Goal: Task Accomplishment & Management: Manage account settings

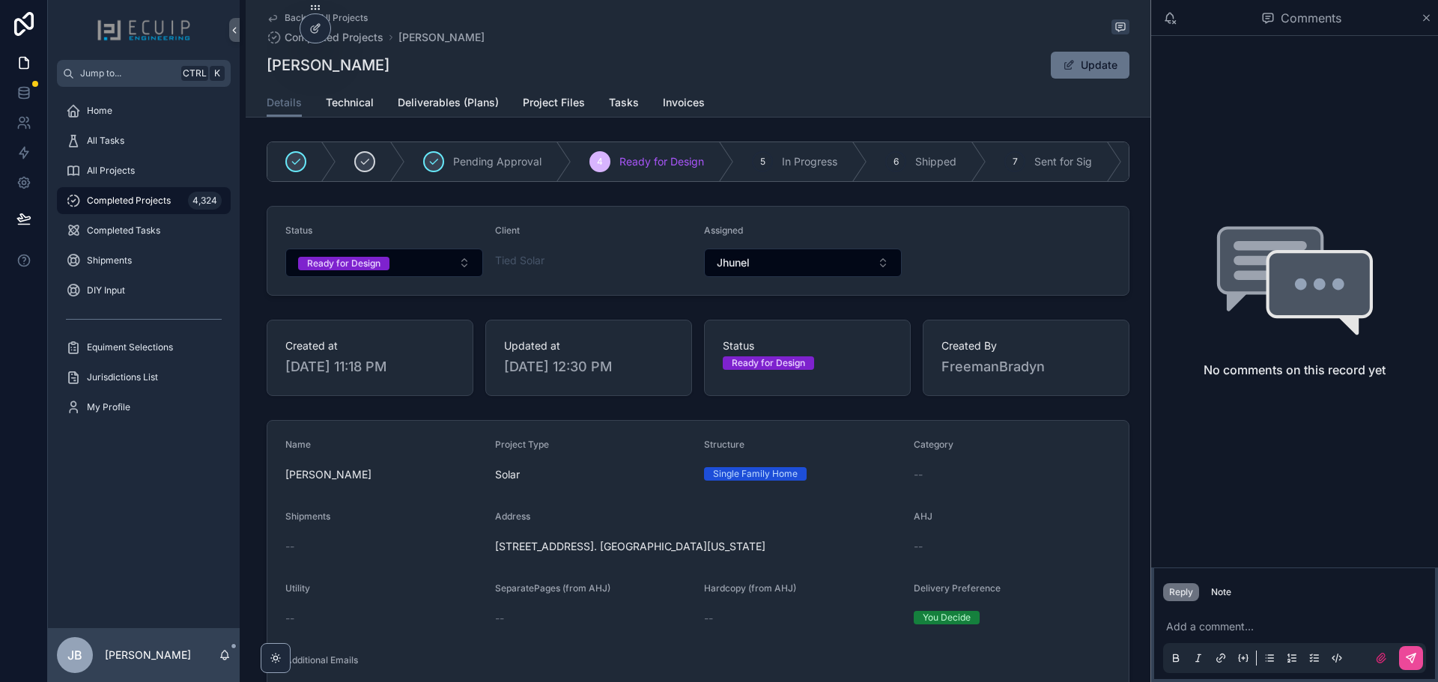
scroll to position [225, 0]
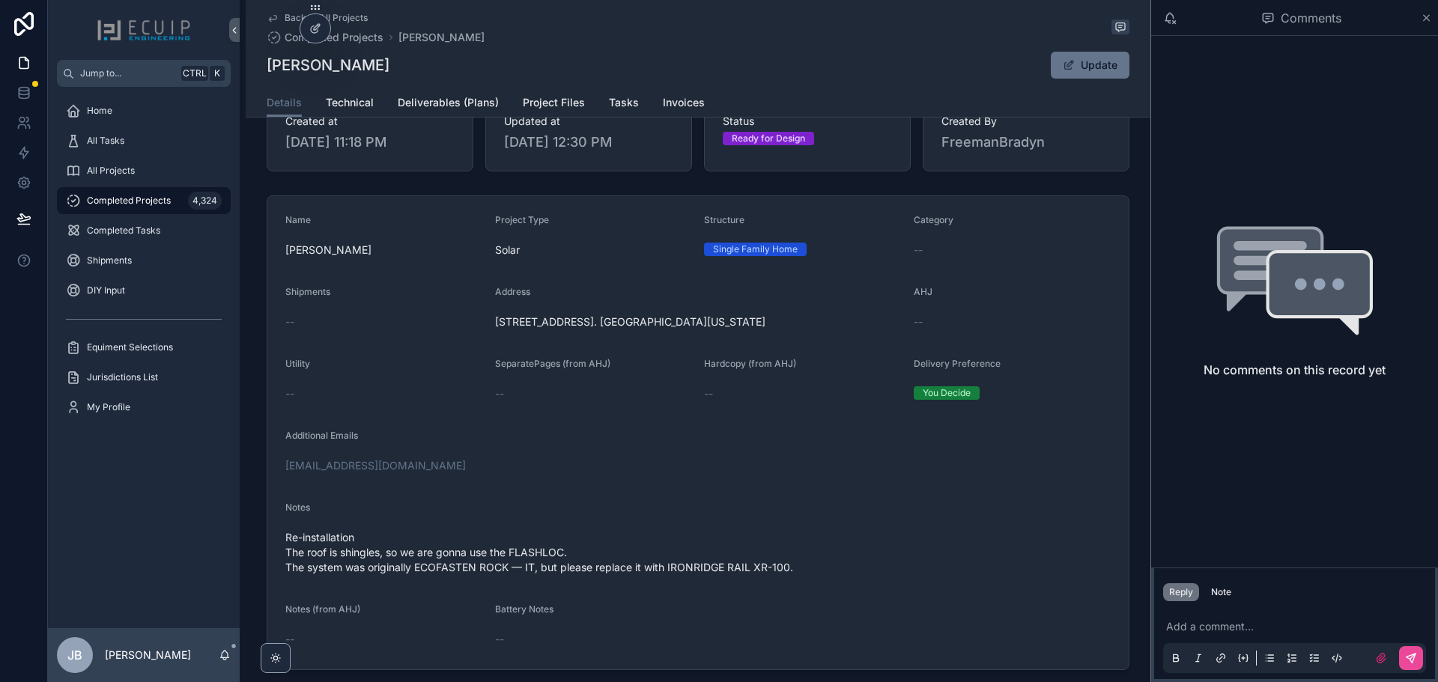
drag, startPoint x: 386, startPoint y: 66, endPoint x: 267, endPoint y: 73, distance: 120.0
click at [267, 73] on div "[PERSON_NAME] Update" at bounding box center [698, 65] width 863 height 28
copy h1 "[PERSON_NAME]"
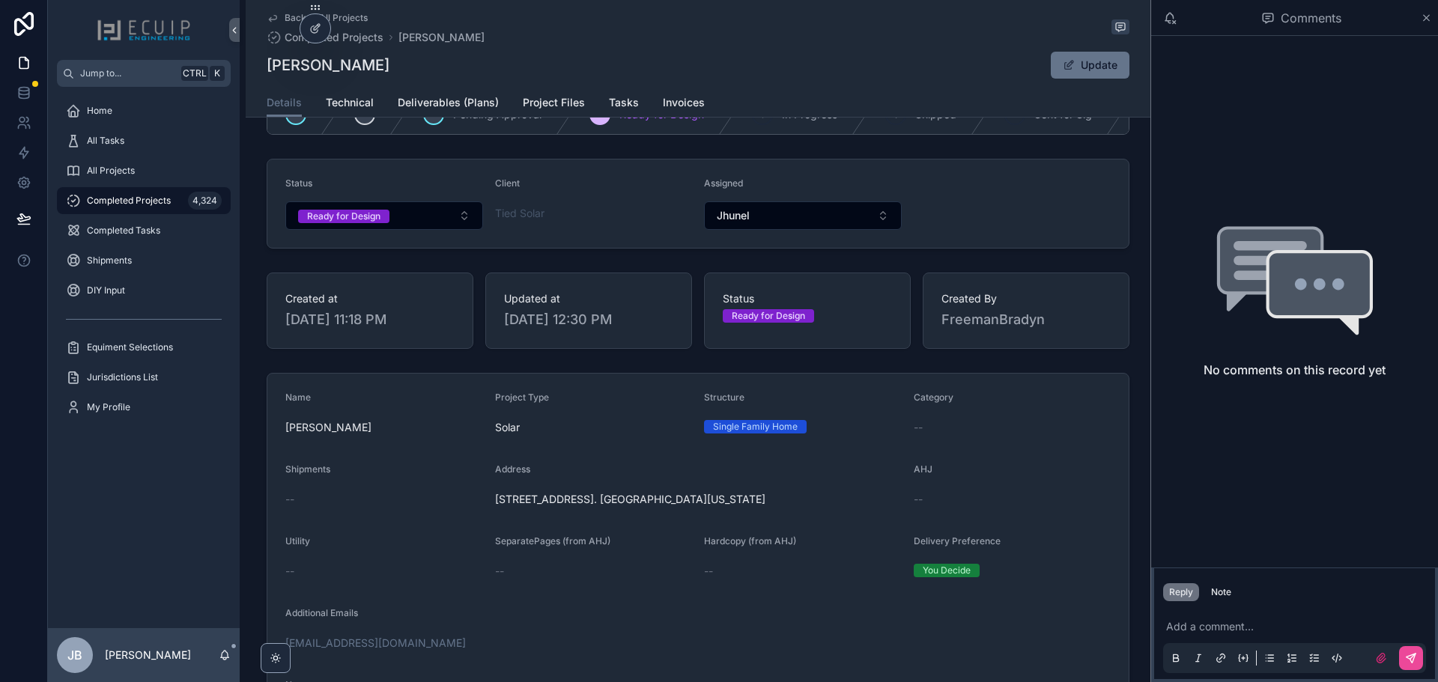
scroll to position [0, 0]
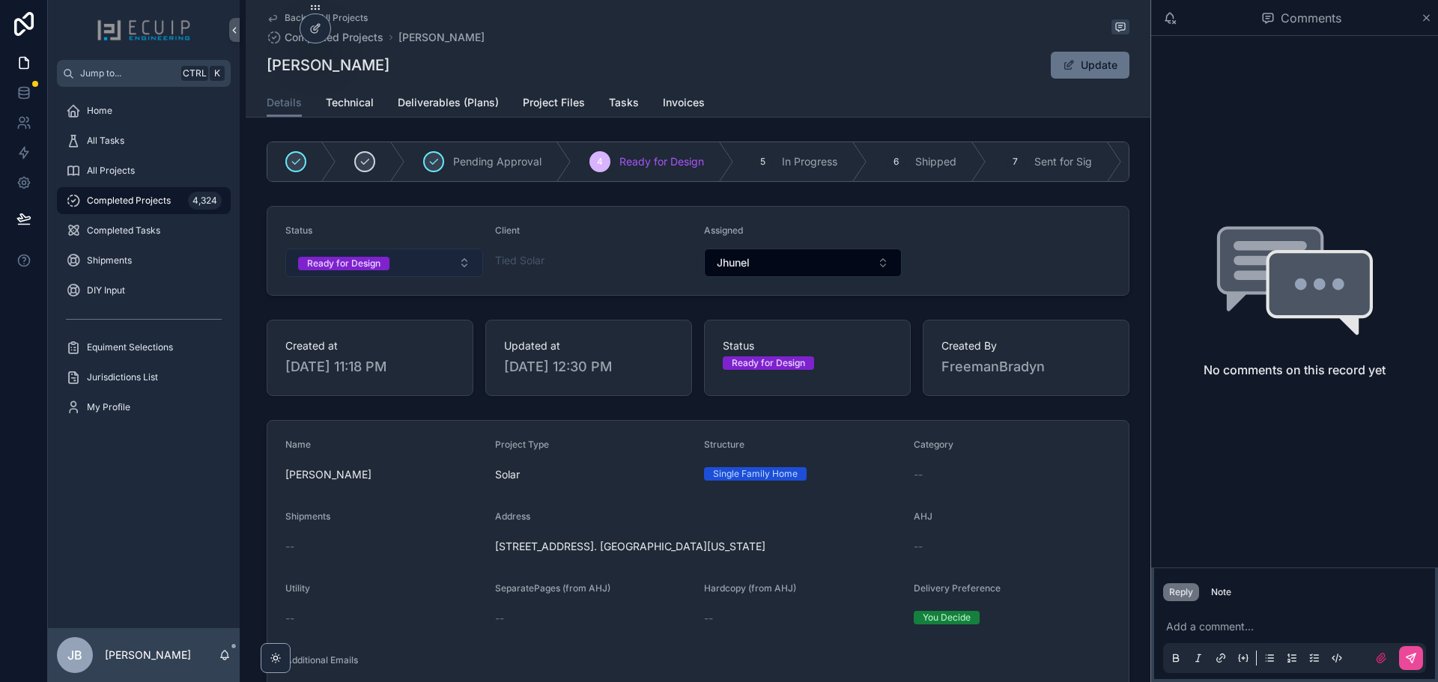
click at [386, 272] on button "Ready for Design" at bounding box center [384, 263] width 198 height 28
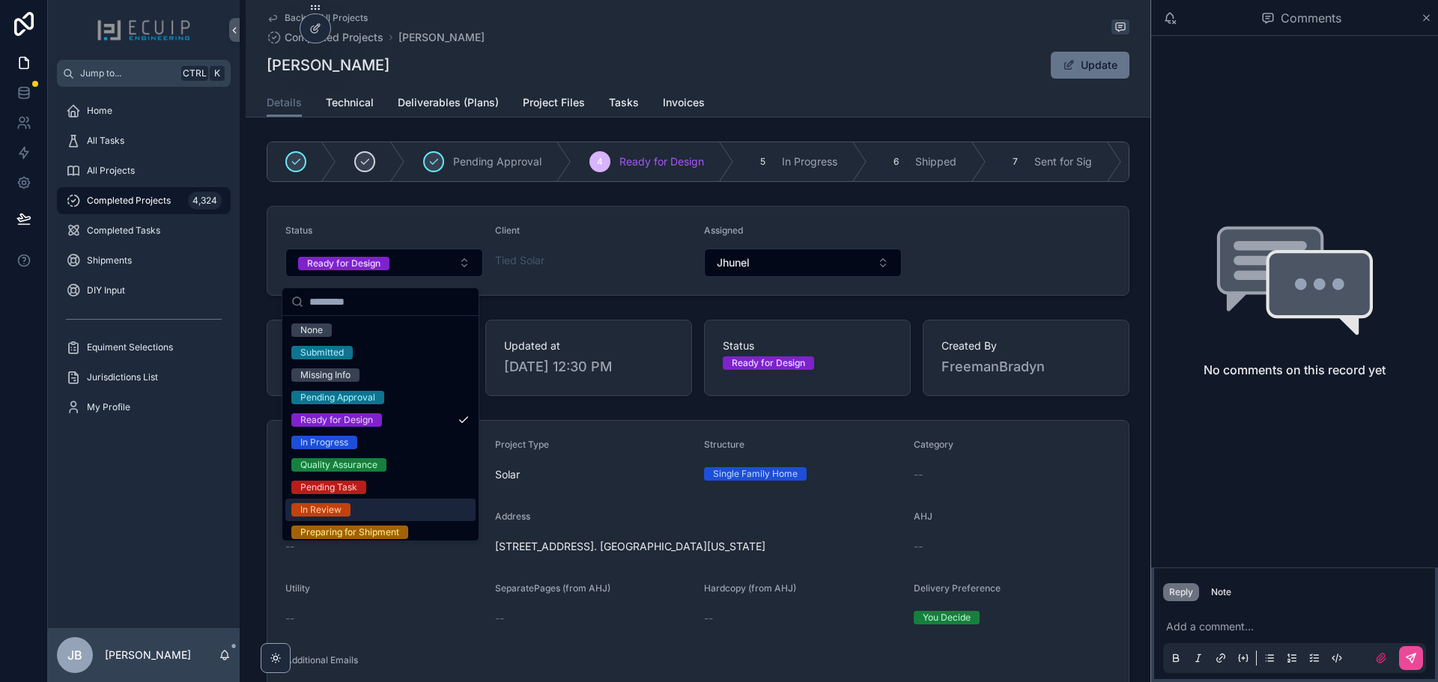
click at [336, 505] on div "In Review" at bounding box center [320, 509] width 41 height 13
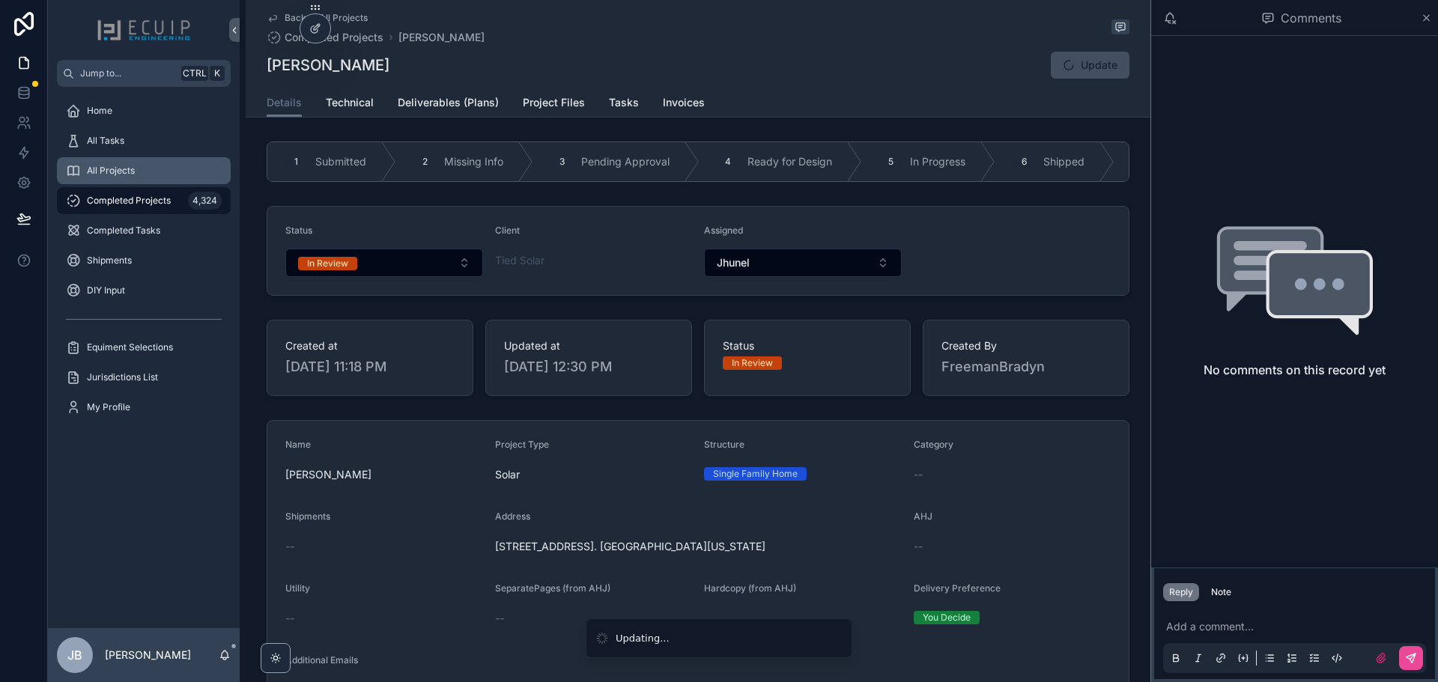
click at [113, 172] on span "All Projects" at bounding box center [111, 171] width 48 height 12
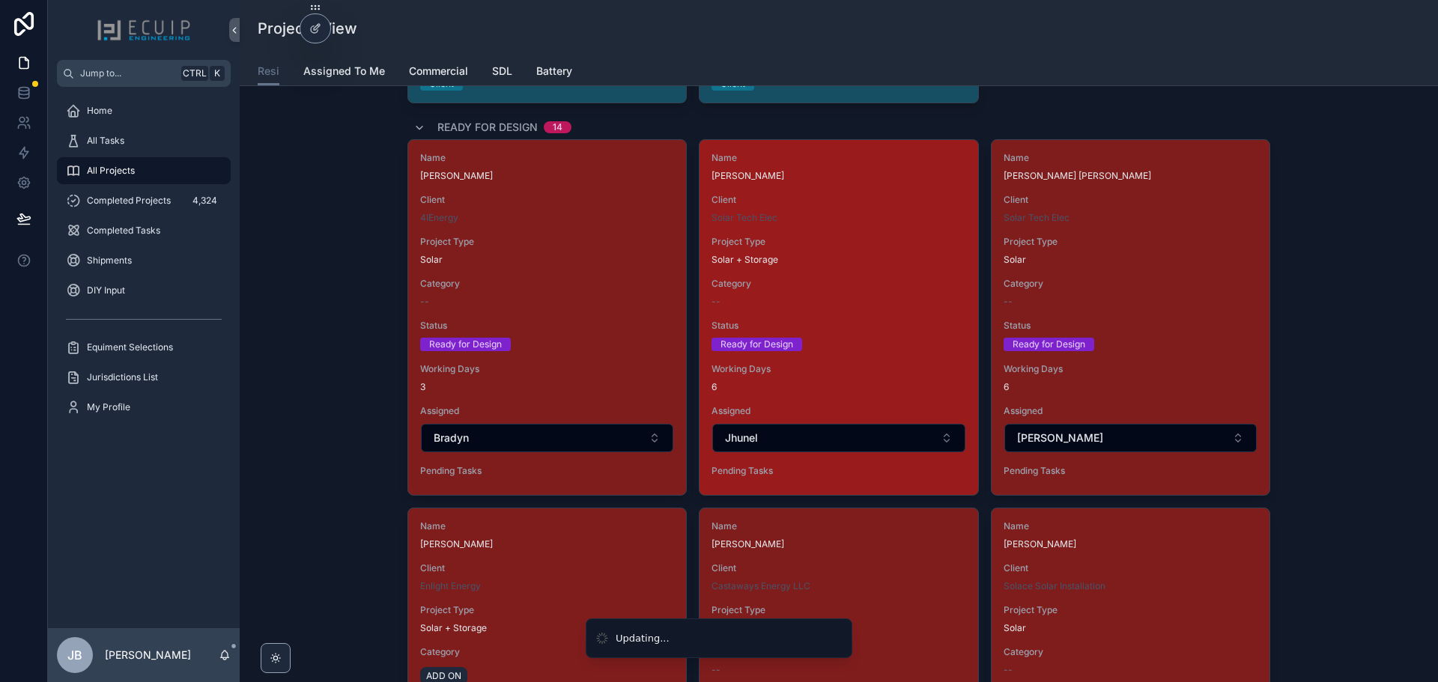
scroll to position [1647, 0]
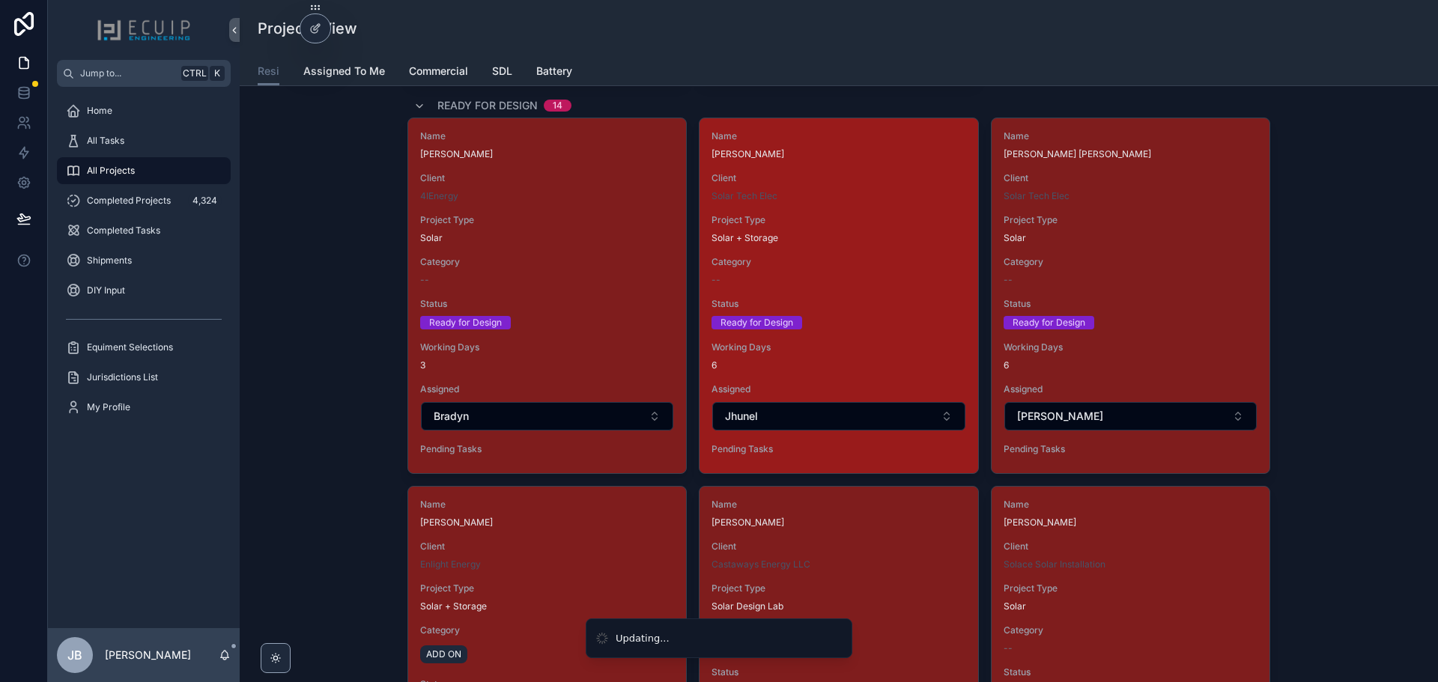
click at [875, 297] on div "Name [PERSON_NAME] Client Solar Tech Elec Project Type Solar + Storage Category…" at bounding box center [838, 295] width 278 height 355
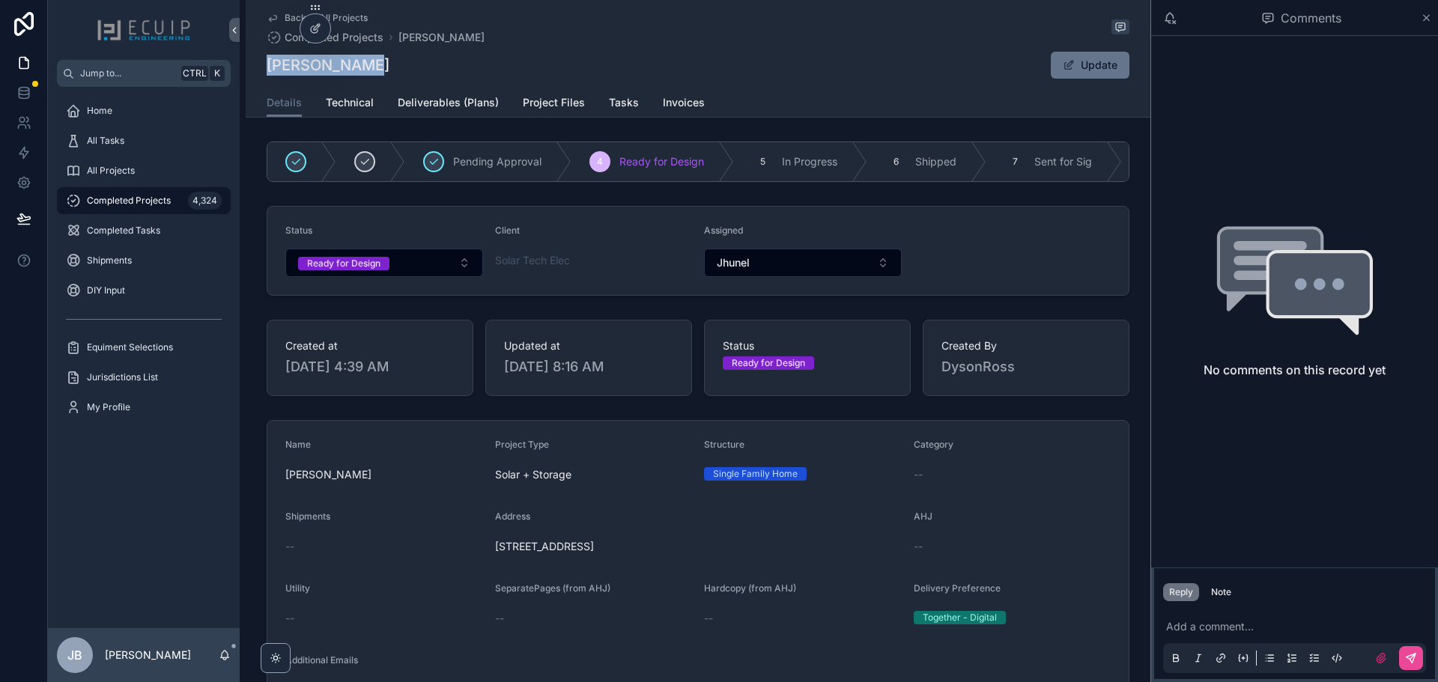
drag, startPoint x: 361, startPoint y: 65, endPoint x: 255, endPoint y: 65, distance: 105.6
click at [255, 65] on div "Back to All Projects Completed Projects [PERSON_NAME] [PERSON_NAME] Update Deta…" at bounding box center [698, 59] width 905 height 118
copy h1 "[PERSON_NAME]"
click at [389, 277] on button "Ready for Design" at bounding box center [384, 263] width 198 height 28
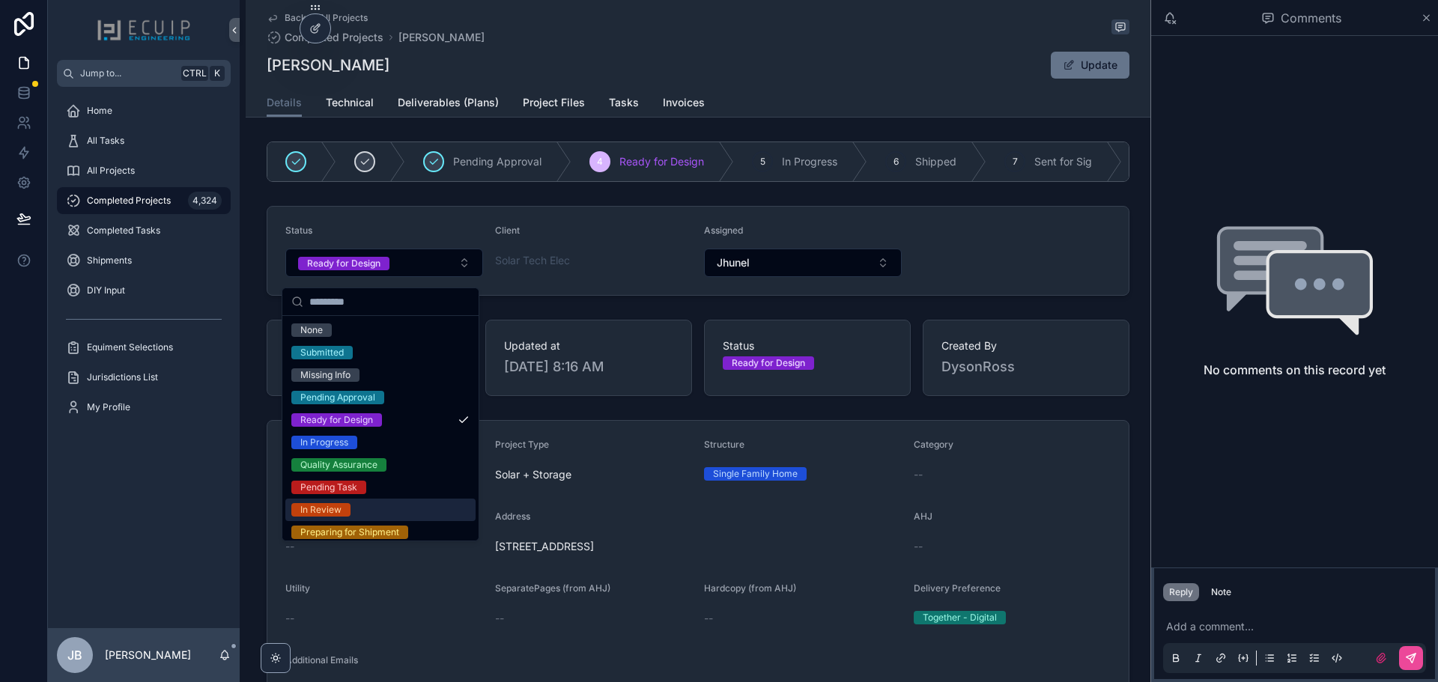
click at [346, 505] on span "In Review" at bounding box center [320, 509] width 59 height 13
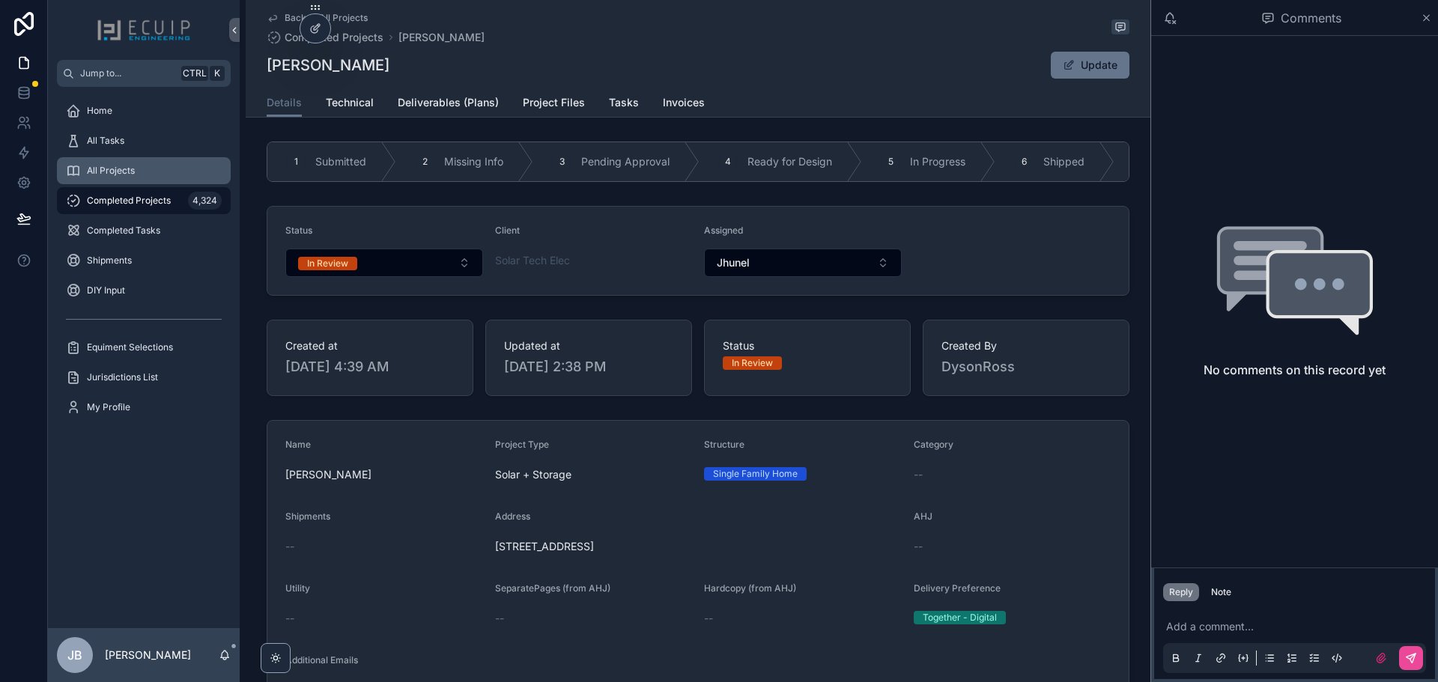
click at [142, 173] on div "All Projects" at bounding box center [144, 171] width 156 height 24
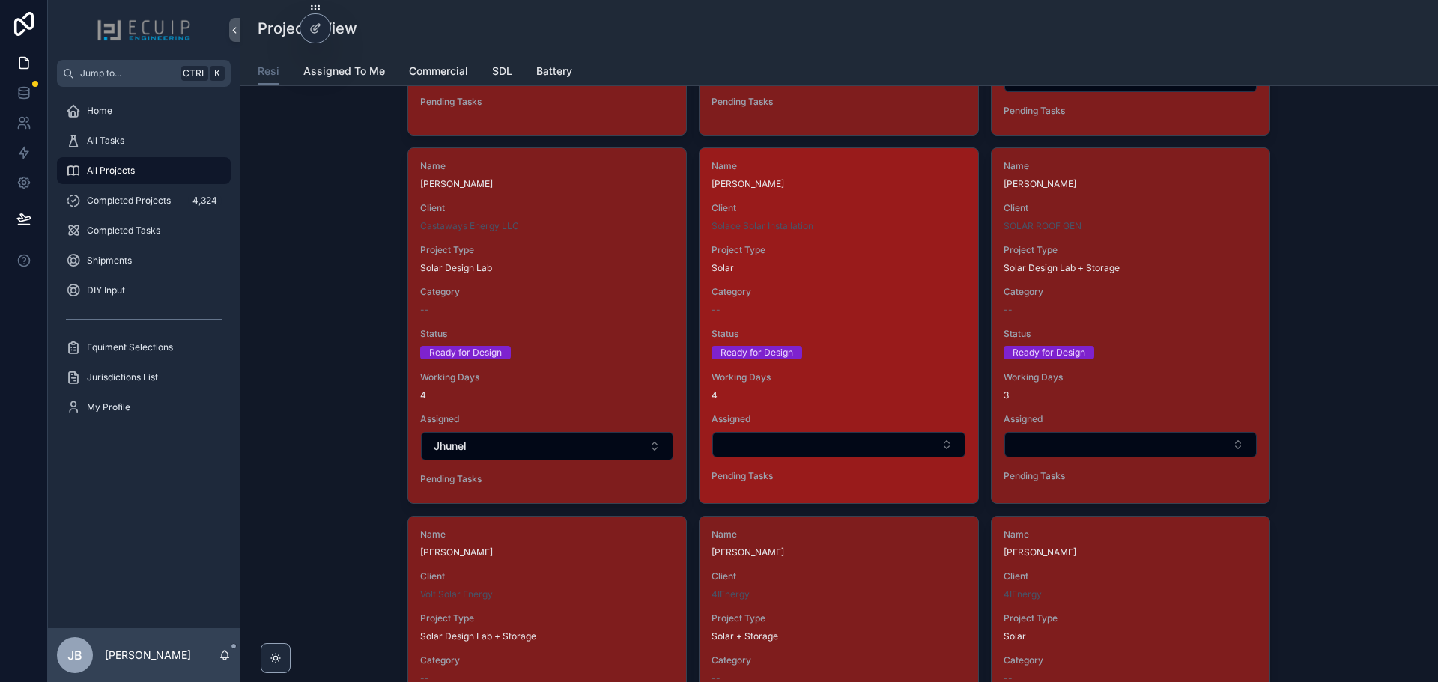
scroll to position [2022, 0]
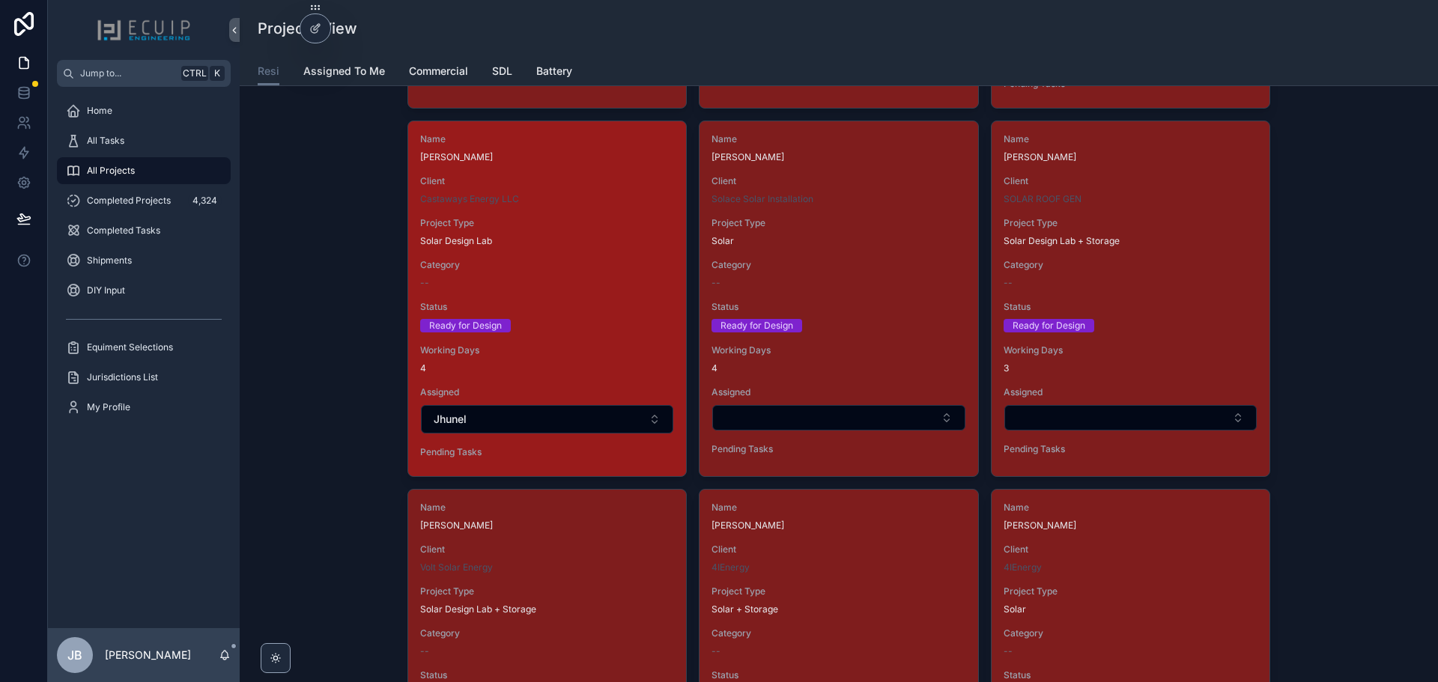
click at [536, 219] on span "Project Type" at bounding box center [547, 223] width 254 height 12
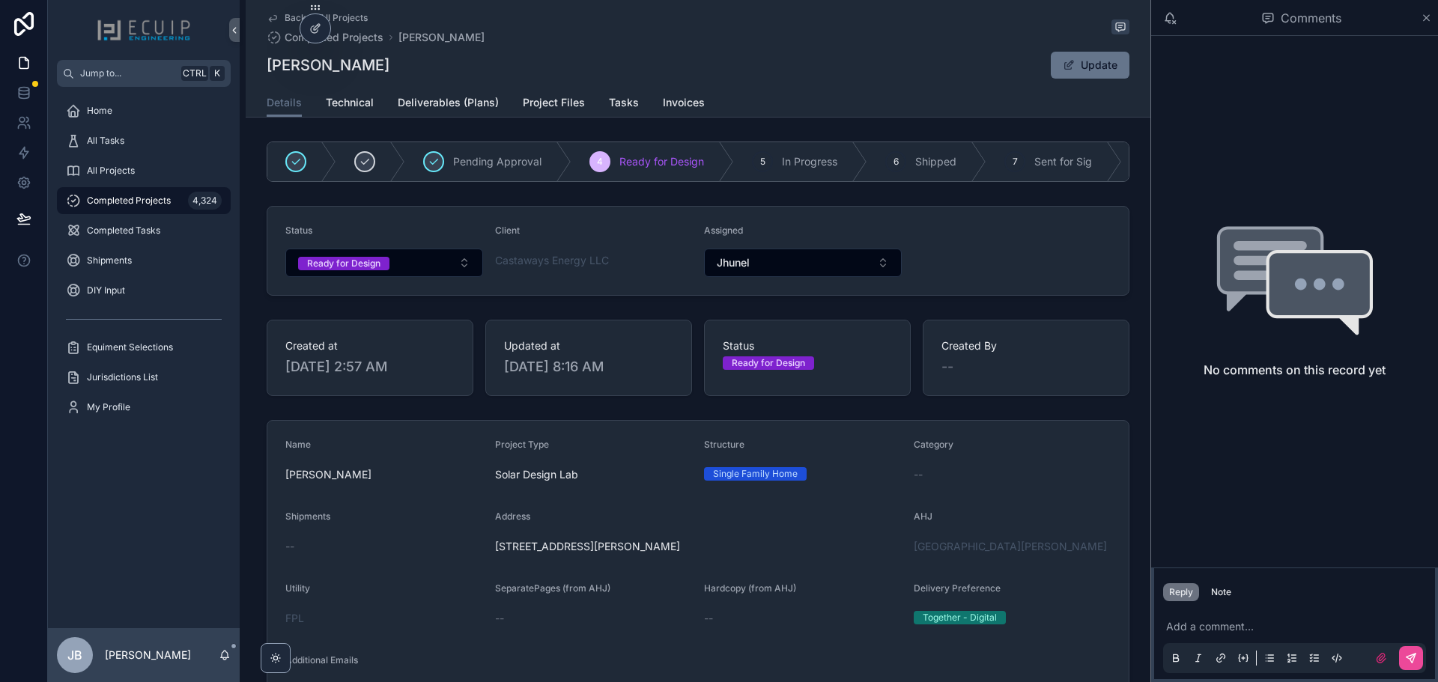
drag, startPoint x: 407, startPoint y: 65, endPoint x: 260, endPoint y: 68, distance: 146.8
click at [260, 68] on div "Back to All Projects Completed Projects [PERSON_NAME] [PERSON_NAME] Update Deta…" at bounding box center [698, 59] width 905 height 118
copy h1 "[PERSON_NAME]"
click at [318, 270] on div "Ready for Design" at bounding box center [343, 263] width 73 height 13
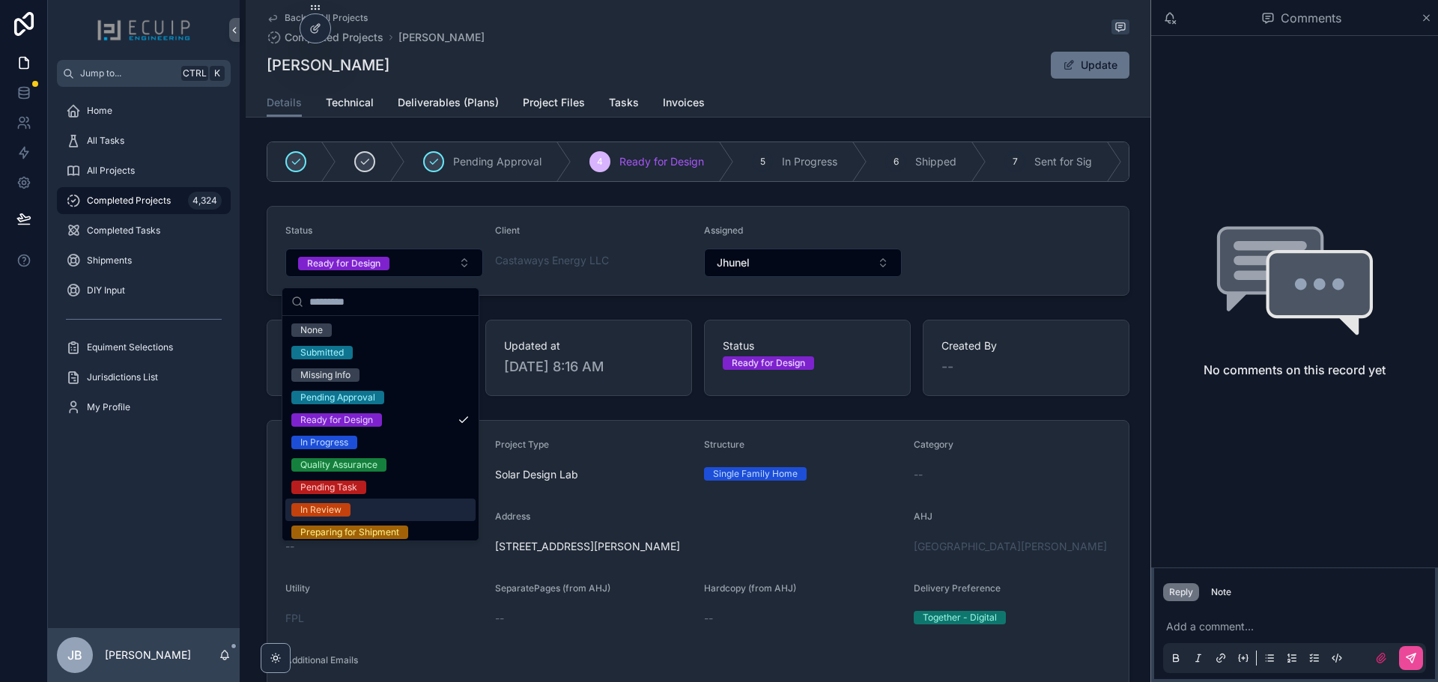
click at [368, 505] on div "In Review" at bounding box center [380, 510] width 190 height 22
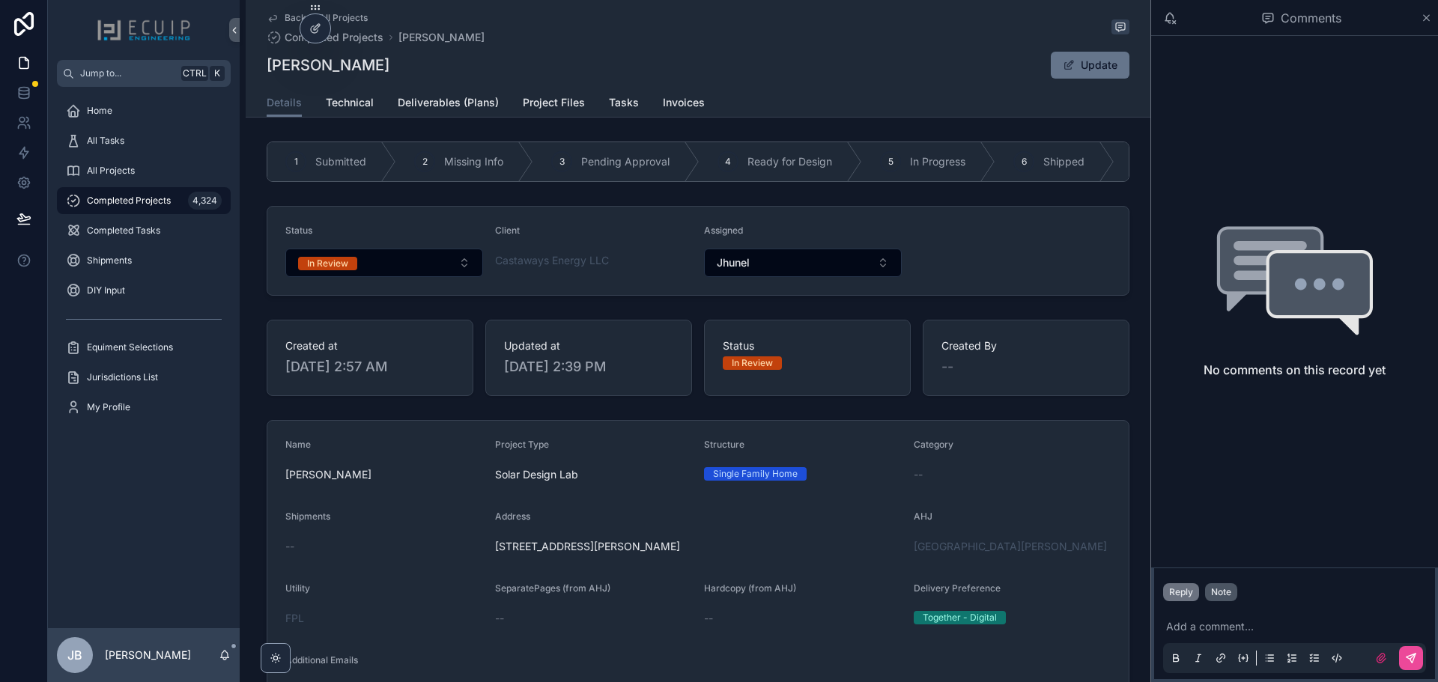
click at [1222, 595] on div "Note" at bounding box center [1221, 592] width 20 height 12
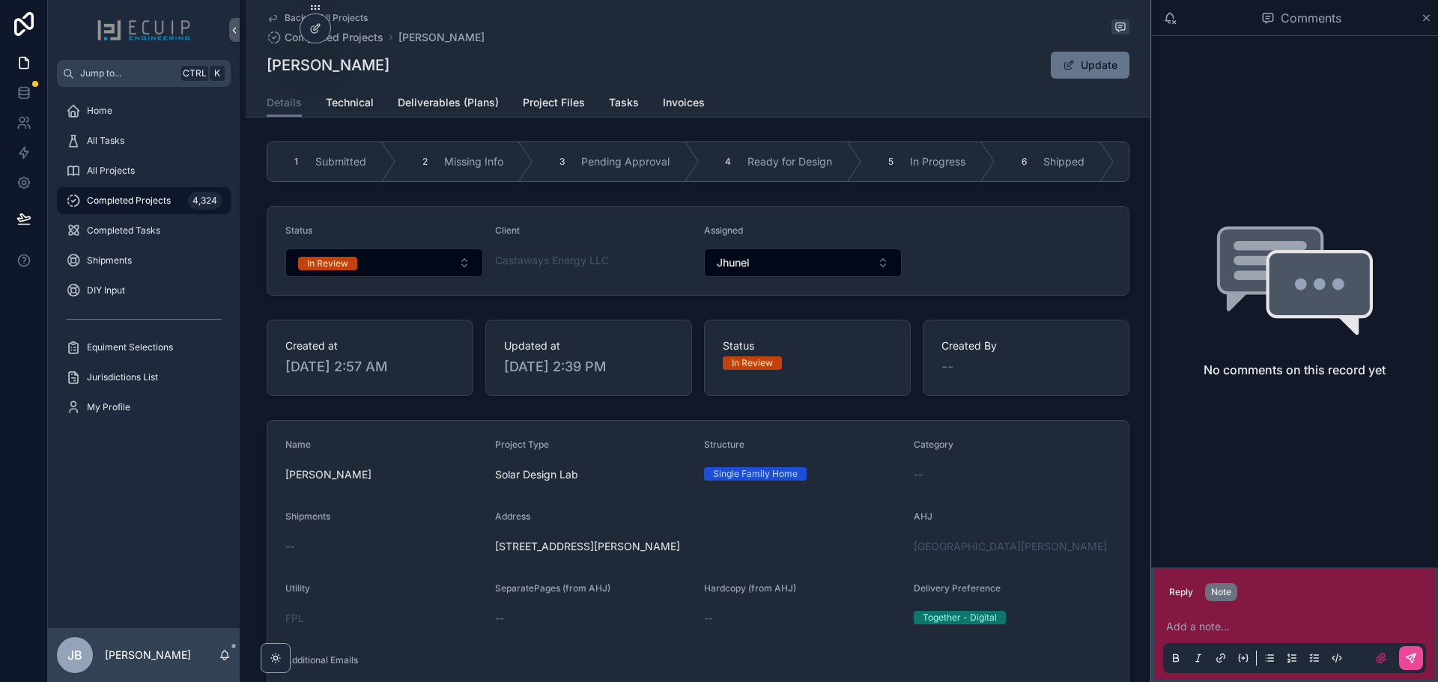
click at [1221, 627] on p "scrollable content" at bounding box center [1297, 626] width 263 height 15
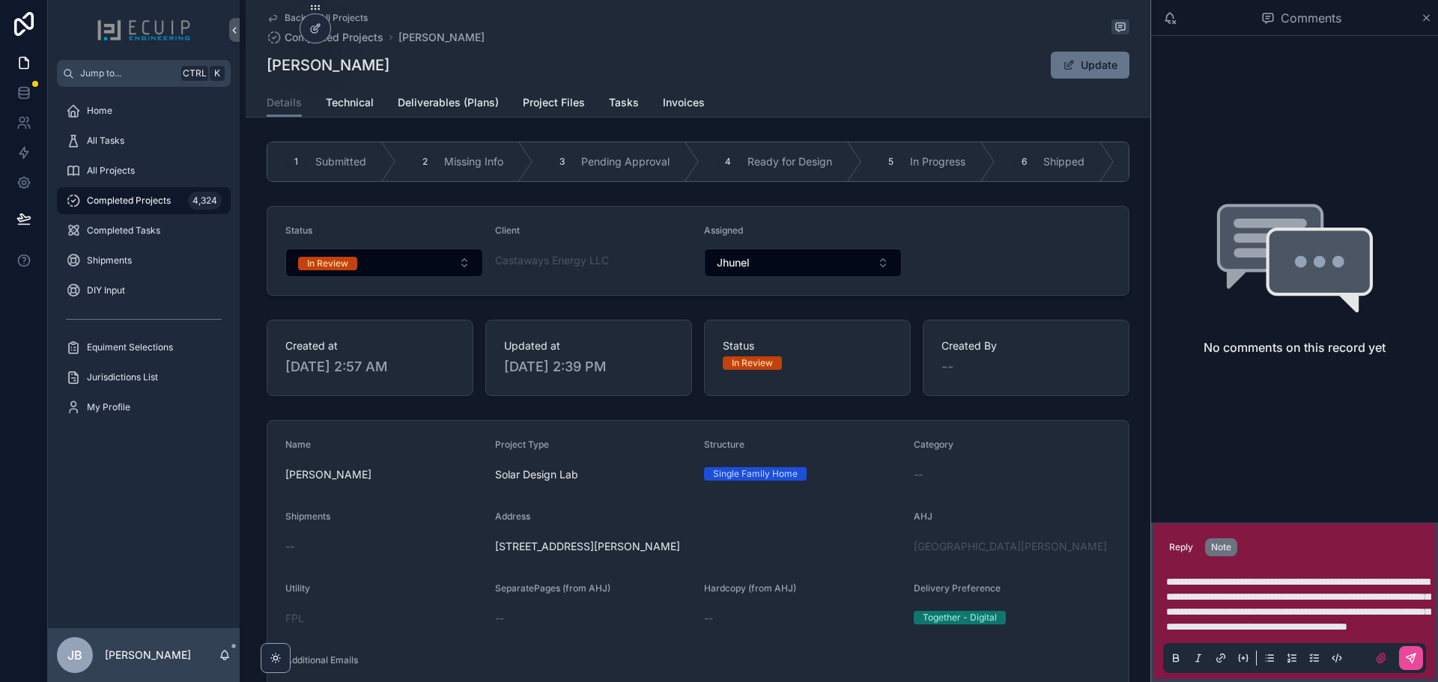
click at [1167, 577] on span "**********" at bounding box center [1298, 604] width 264 height 55
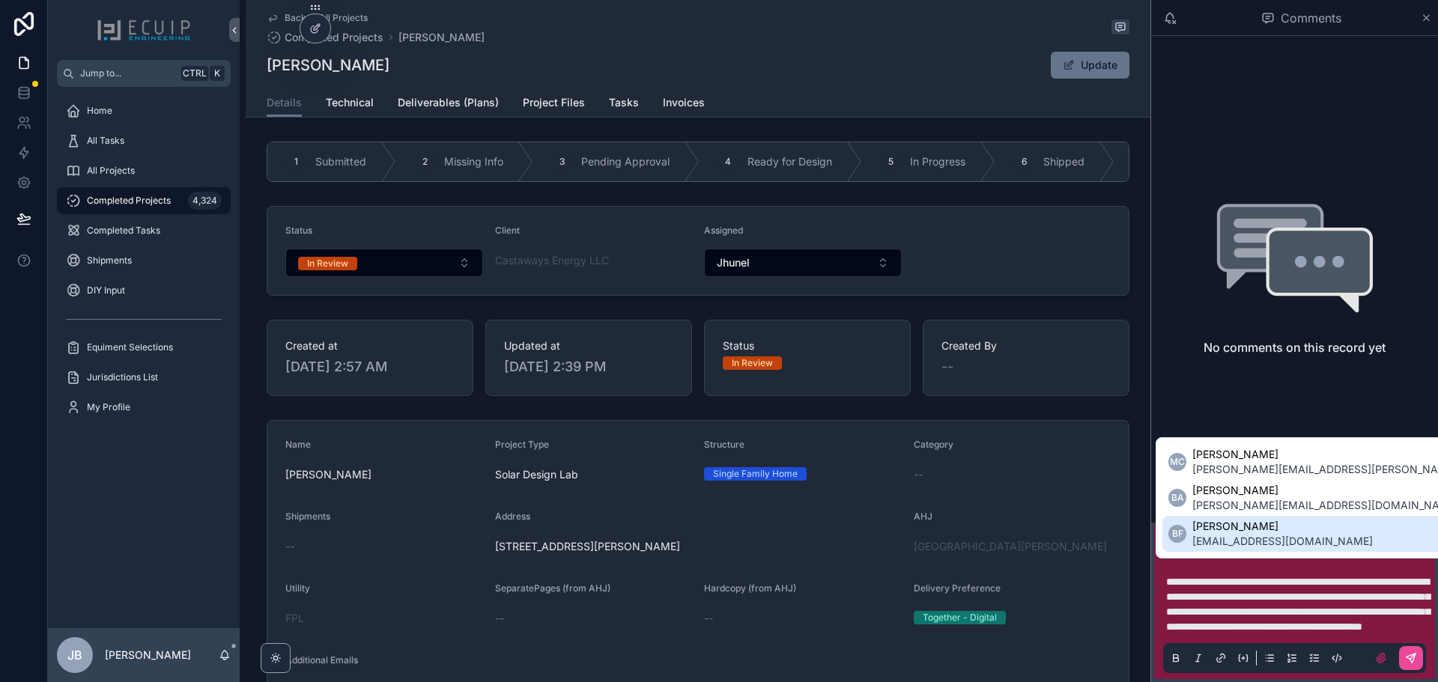
click at [1271, 538] on span "[EMAIL_ADDRESS][DOMAIN_NAME]" at bounding box center [1282, 541] width 180 height 15
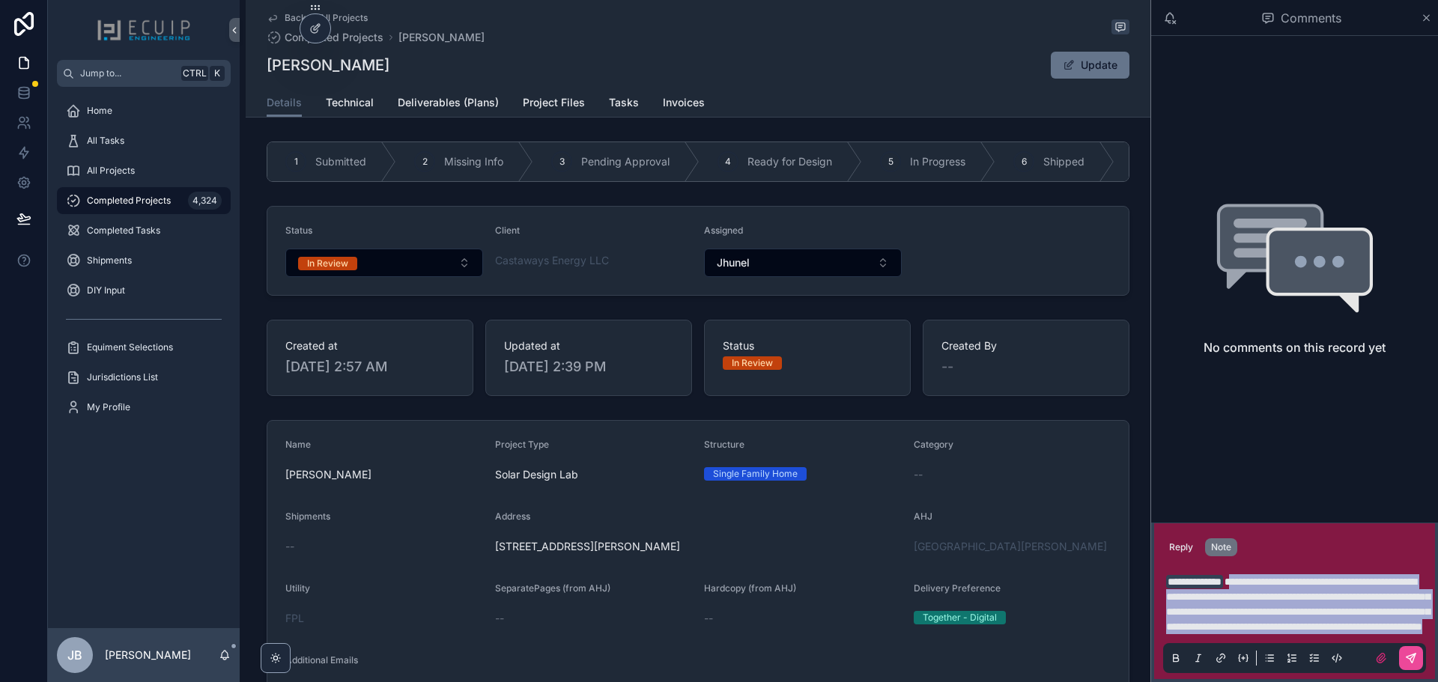
drag, startPoint x: 1268, startPoint y: 627, endPoint x: 1254, endPoint y: 555, distance: 73.3
click at [1254, 574] on p "**********" at bounding box center [1297, 604] width 263 height 60
click at [1275, 628] on p "**********" at bounding box center [1297, 604] width 263 height 60
drag, startPoint x: 1274, startPoint y: 630, endPoint x: 1253, endPoint y: 548, distance: 84.3
click at [1253, 574] on p "**********" at bounding box center [1297, 604] width 263 height 60
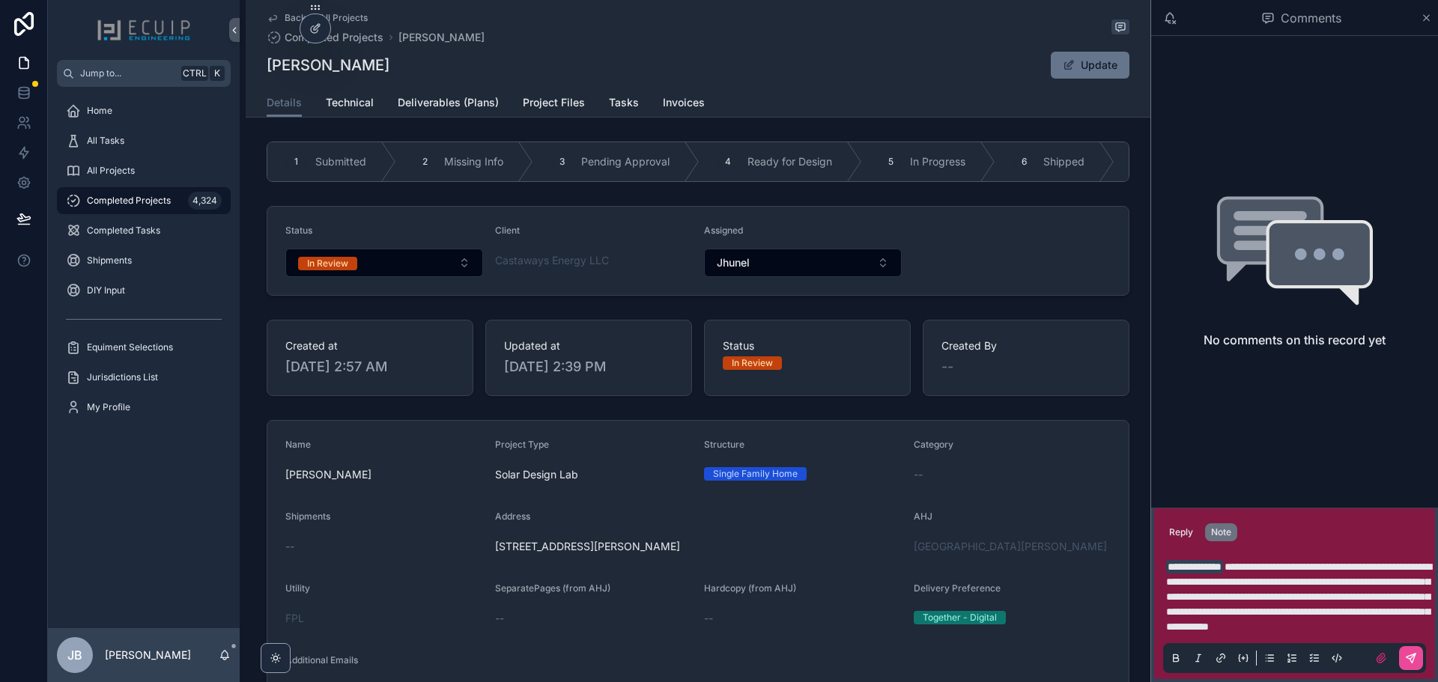
click at [1253, 562] on span "**********" at bounding box center [1298, 597] width 265 height 70
drag, startPoint x: 1367, startPoint y: 625, endPoint x: 1343, endPoint y: 628, distance: 24.8
click at [1343, 628] on span "**********" at bounding box center [1298, 597] width 264 height 70
click at [1414, 652] on icon "scrollable content" at bounding box center [1411, 658] width 12 height 12
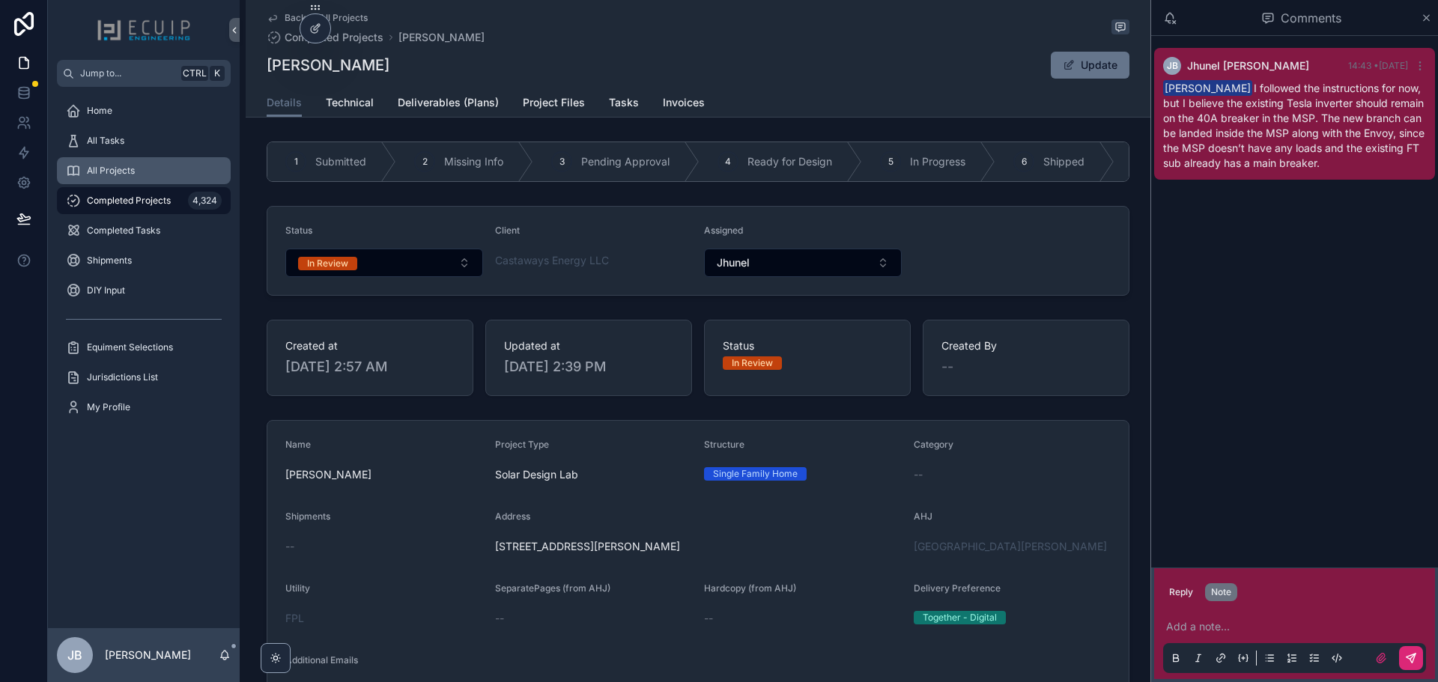
click at [161, 176] on div "All Projects" at bounding box center [144, 171] width 156 height 24
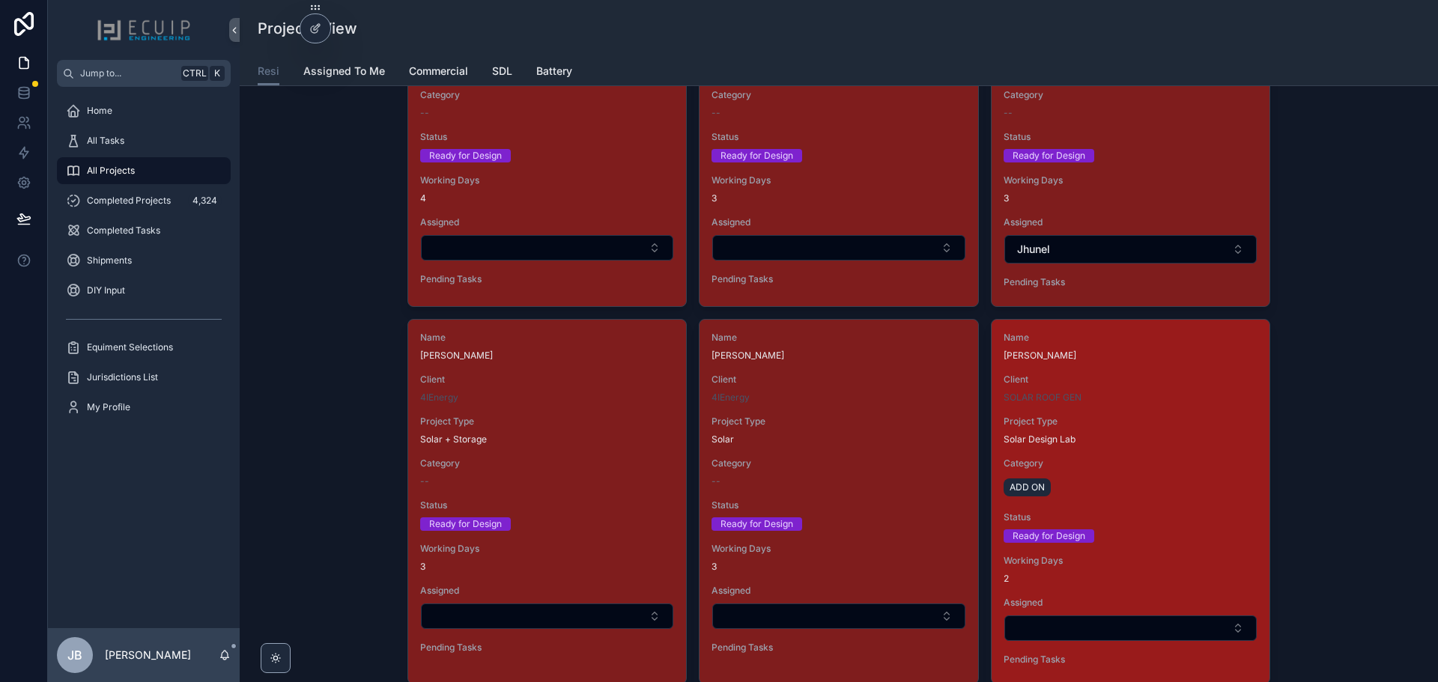
scroll to position [2022, 0]
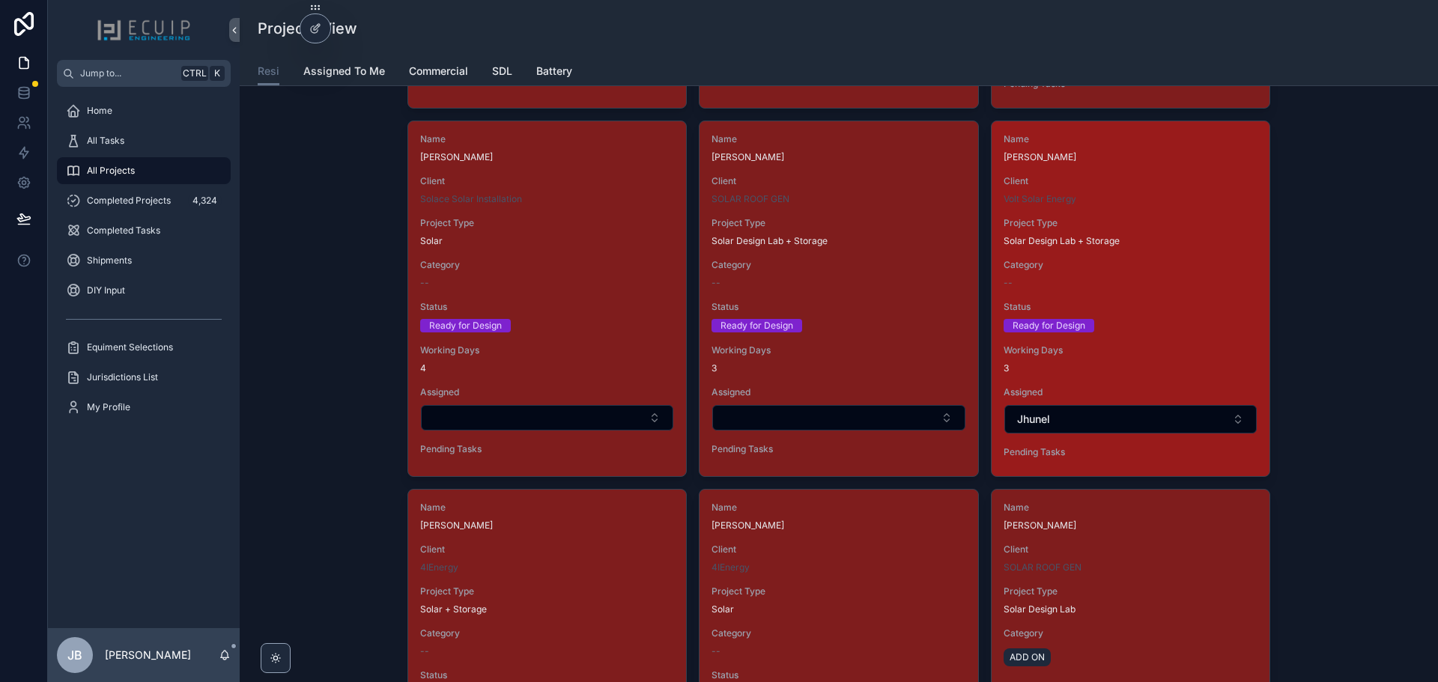
click at [1149, 326] on div "Ready for Design" at bounding box center [1130, 325] width 254 height 13
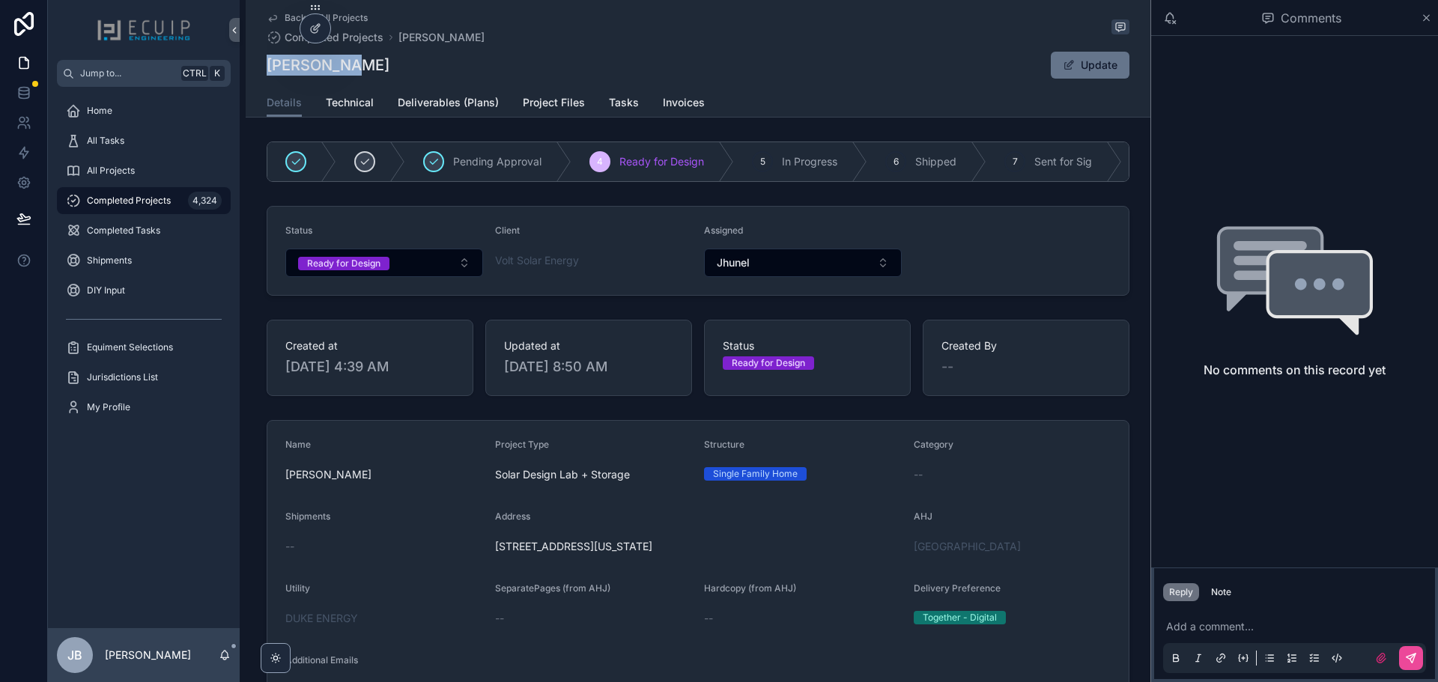
drag, startPoint x: 363, startPoint y: 72, endPoint x: 265, endPoint y: 72, distance: 98.1
click at [267, 72] on div "[PERSON_NAME] Update" at bounding box center [698, 65] width 863 height 28
copy h1 "[PERSON_NAME]"
click at [339, 270] on div "Ready for Design" at bounding box center [343, 263] width 73 height 13
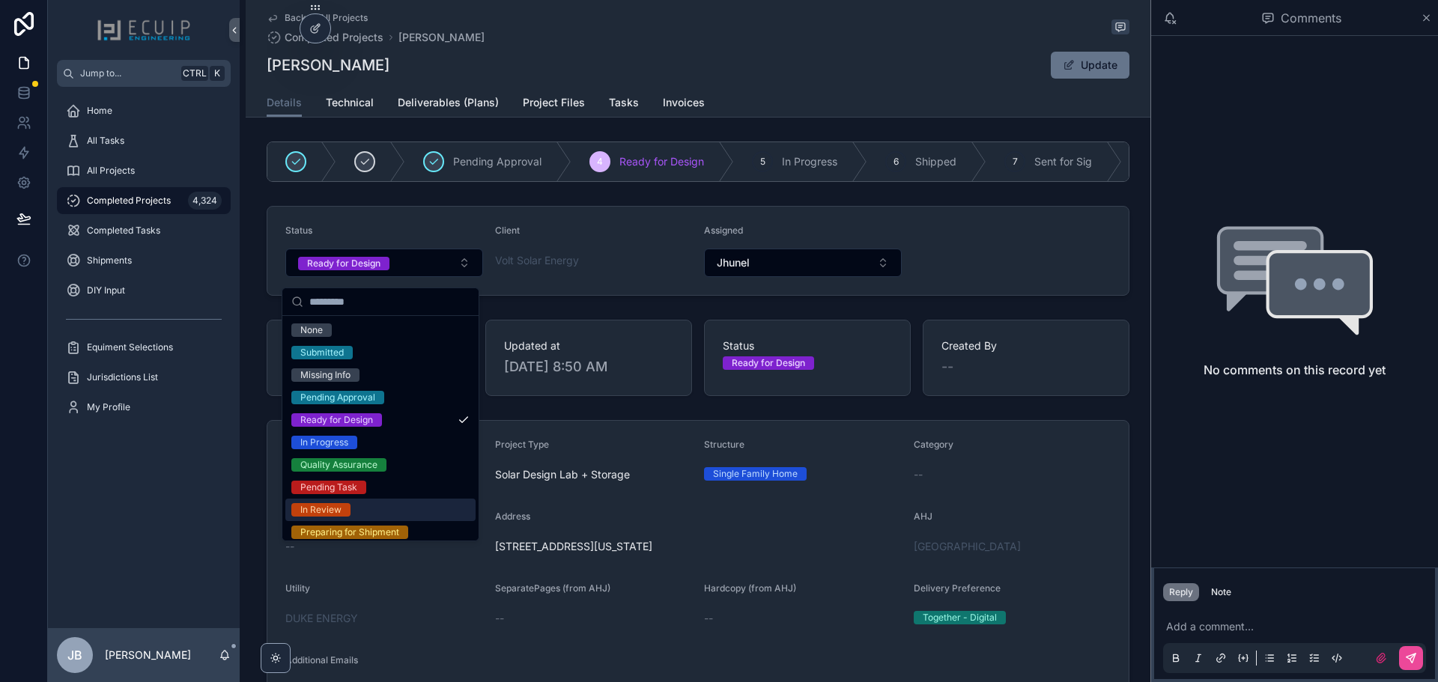
click at [346, 507] on span "In Review" at bounding box center [320, 509] width 59 height 13
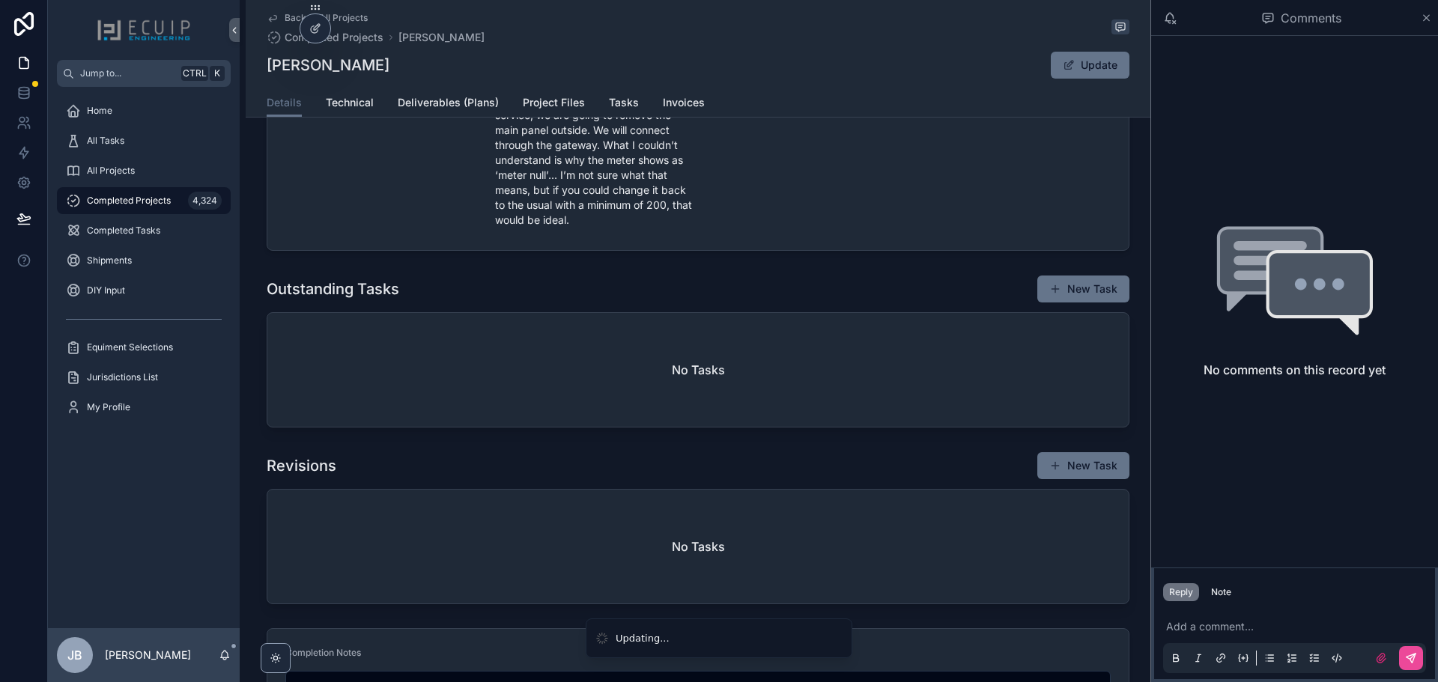
scroll to position [599, 0]
